Goal: Check status: Check status

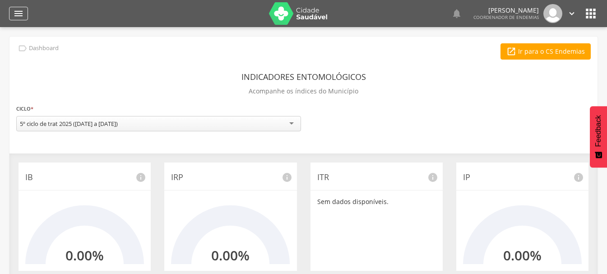
click at [21, 14] on icon "" at bounding box center [18, 13] width 11 height 11
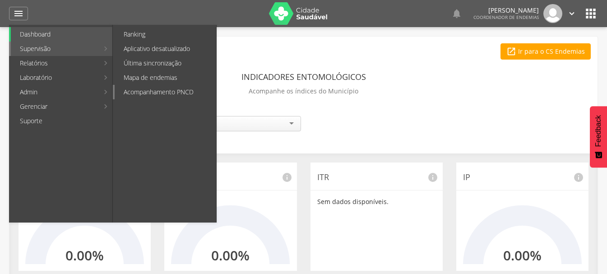
click at [152, 91] on link "Acompanhamento PNCD" at bounding box center [166, 92] width 102 height 14
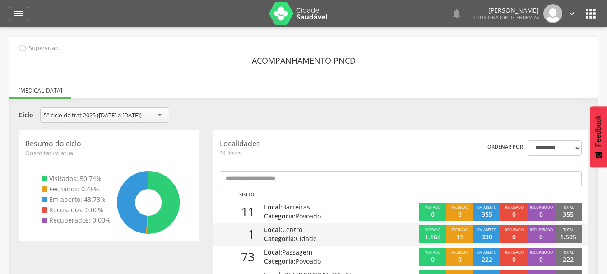
click at [296, 231] on span "Centro" at bounding box center [292, 229] width 20 height 9
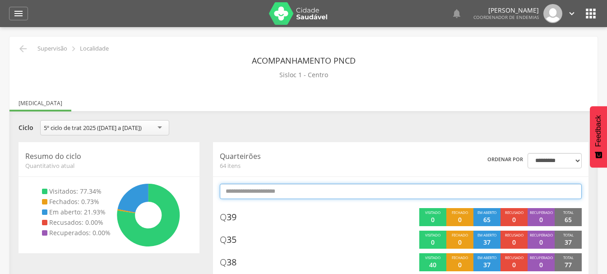
click at [253, 192] on input "text" at bounding box center [401, 191] width 362 height 15
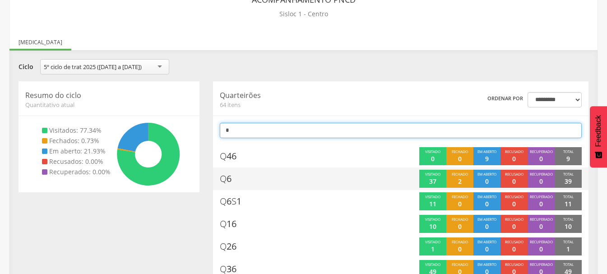
scroll to position [83, 0]
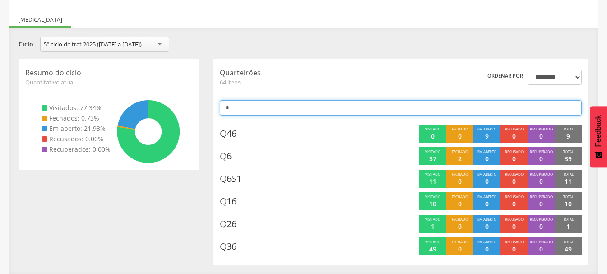
type input "*"
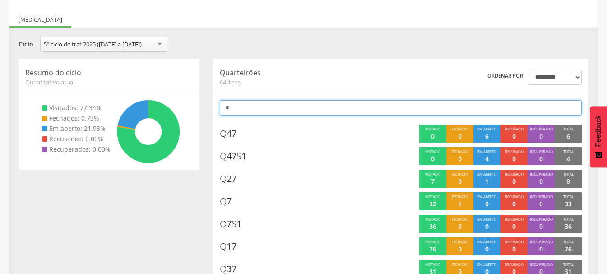
type input "*"
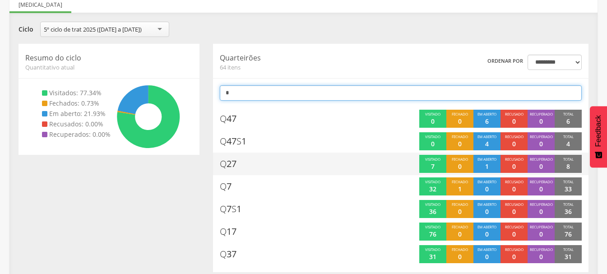
scroll to position [106, 0]
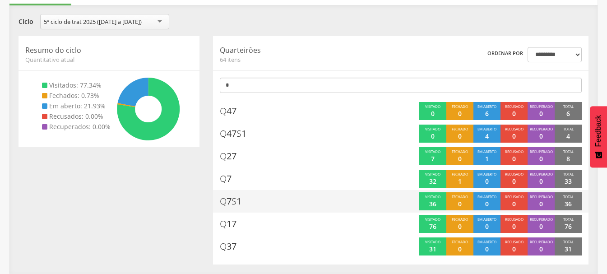
click at [241, 199] on span "Q 7 S 1" at bounding box center [231, 201] width 22 height 13
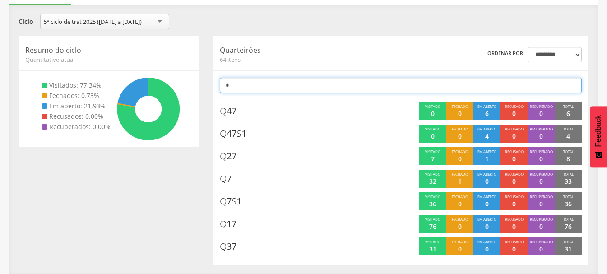
click at [245, 84] on input "*" at bounding box center [401, 85] width 362 height 15
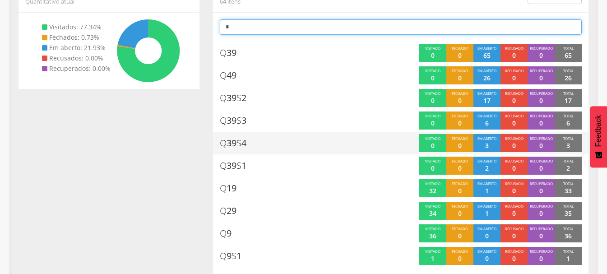
scroll to position [174, 0]
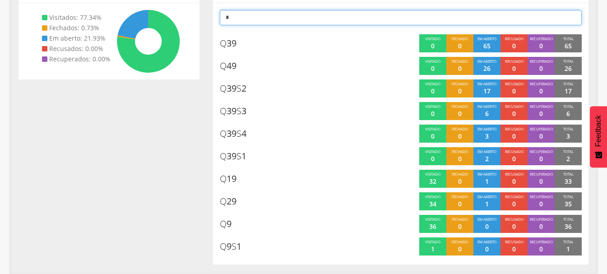
type input "*"
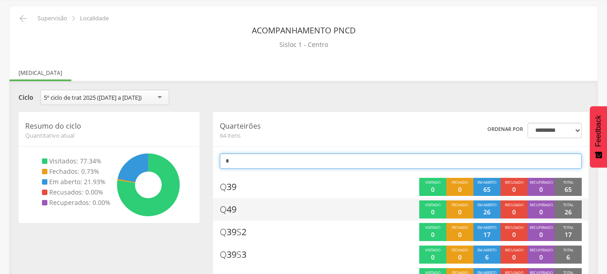
scroll to position [0, 0]
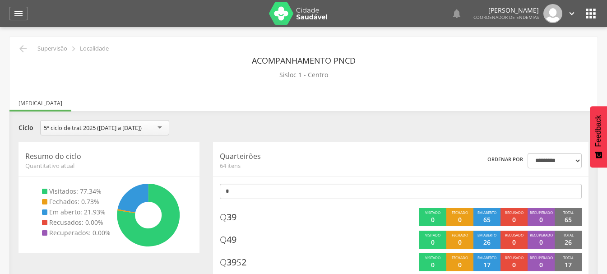
click at [570, 15] on icon "" at bounding box center [572, 14] width 10 height 10
click at [525, 51] on link "Sair" at bounding box center [540, 51] width 71 height 11
